Goal: Task Accomplishment & Management: Manage account settings

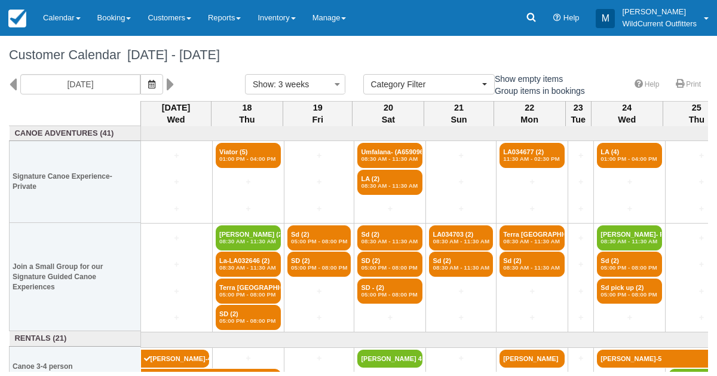
select select
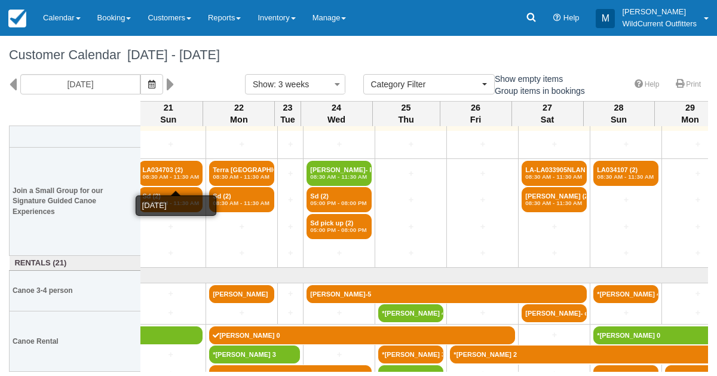
scroll to position [75, 290]
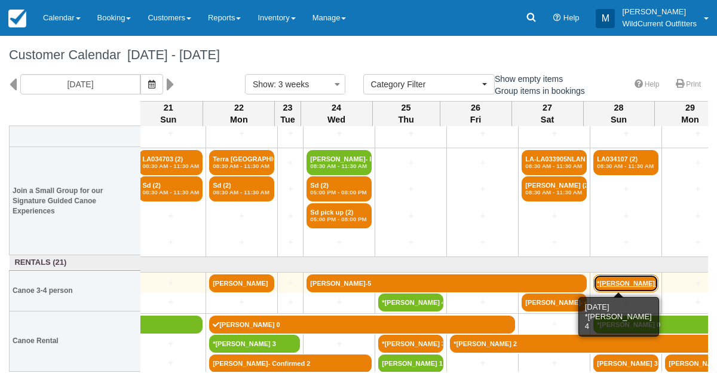
click at [614, 277] on link "*[PERSON_NAME] 4" at bounding box center [625, 283] width 65 height 18
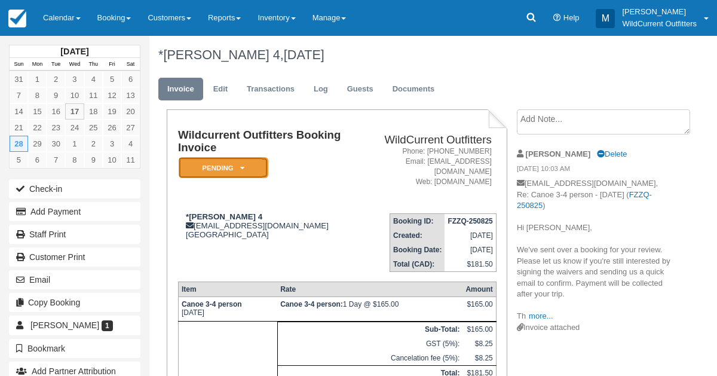
click at [241, 167] on icon at bounding box center [242, 167] width 4 height 7
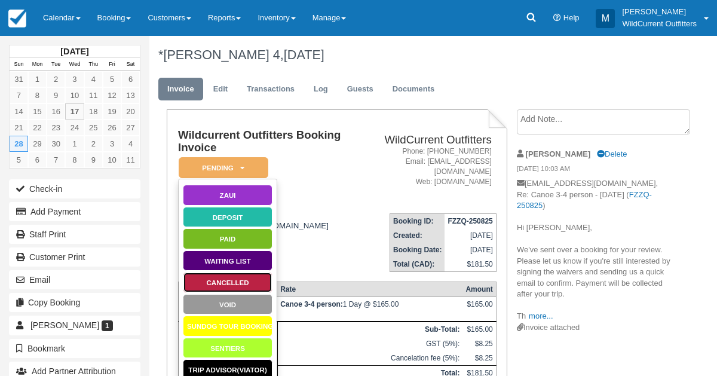
click at [244, 284] on link "Cancelled" at bounding box center [228, 282] width 90 height 21
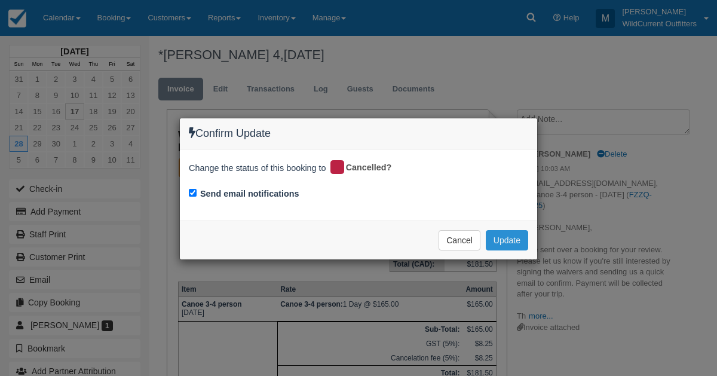
click at [513, 234] on button "Update" at bounding box center [507, 240] width 42 height 20
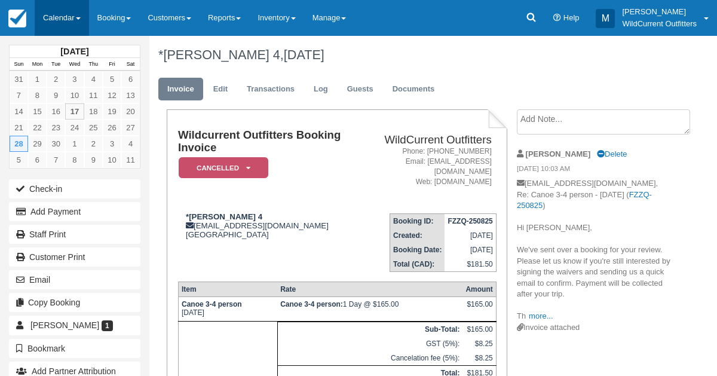
click at [56, 19] on link "Calendar" at bounding box center [62, 18] width 54 height 36
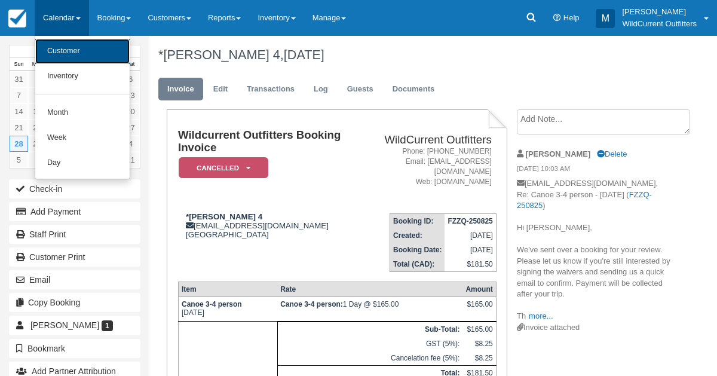
click at [71, 50] on link "Customer" at bounding box center [82, 51] width 94 height 25
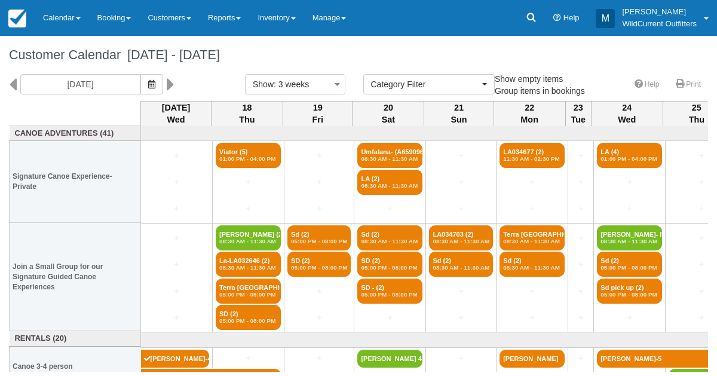
select select
click at [155, 84] on icon "button" at bounding box center [151, 84] width 7 height 8
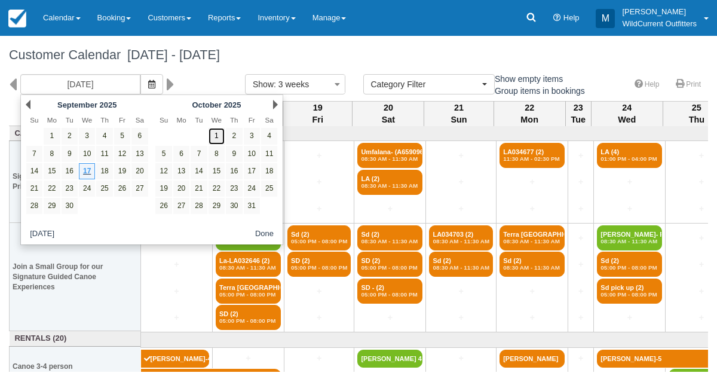
click at [223, 134] on link "1" at bounding box center [217, 136] width 16 height 16
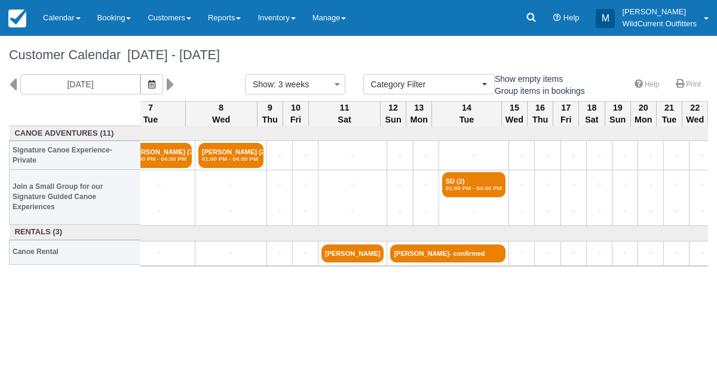
scroll to position [0, 405]
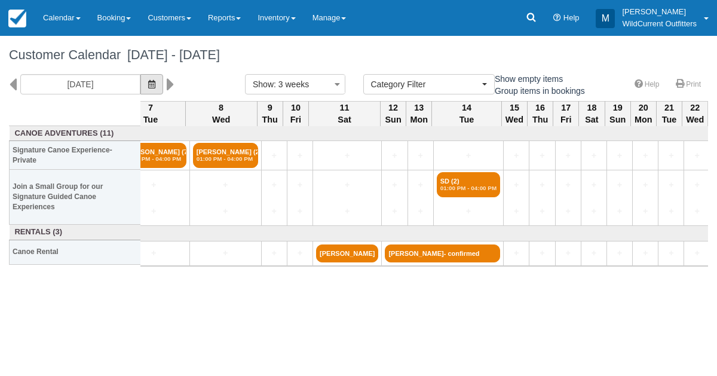
click at [155, 84] on icon "button" at bounding box center [151, 84] width 7 height 8
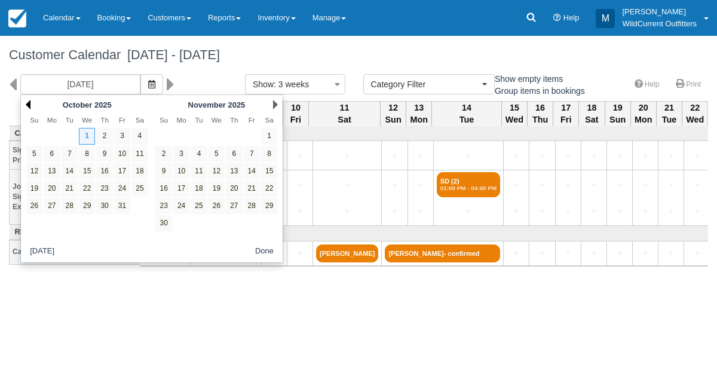
click at [26, 103] on link "Prev" at bounding box center [28, 105] width 5 height 10
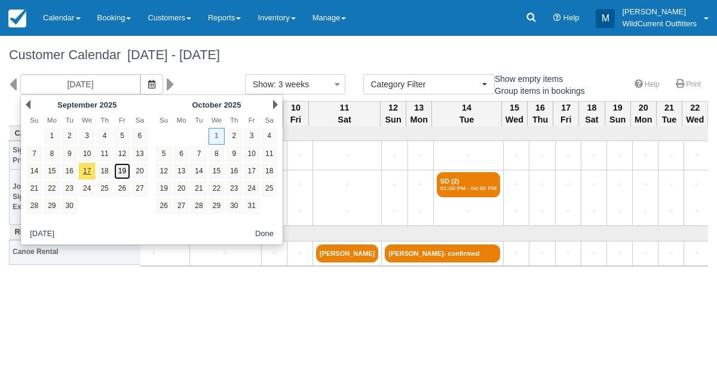
click at [122, 172] on link "19" at bounding box center [122, 171] width 16 height 16
type input "[DATE]"
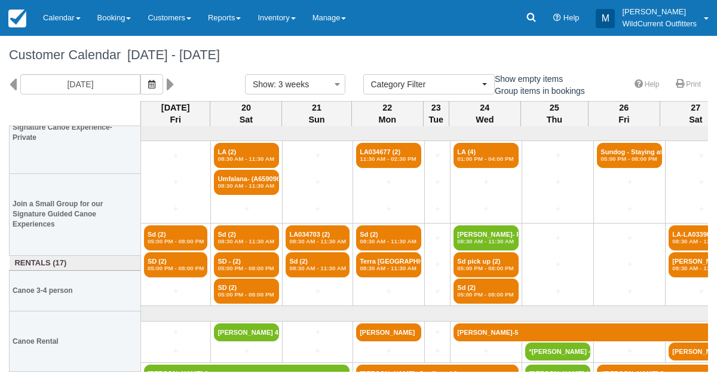
scroll to position [49, 0]
